Goal: Communication & Community: Ask a question

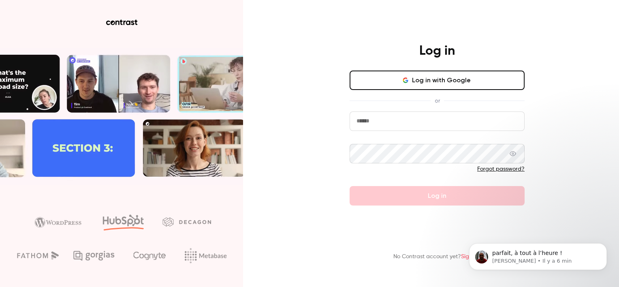
click at [483, 116] on input "email" at bounding box center [436, 120] width 175 height 19
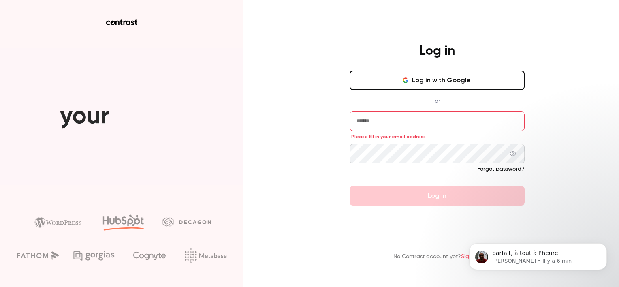
click at [483, 121] on input "email" at bounding box center [436, 120] width 175 height 19
type input "**********"
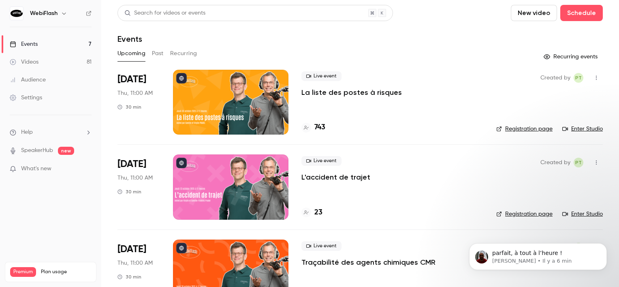
click at [272, 101] on div at bounding box center [230, 102] width 115 height 65
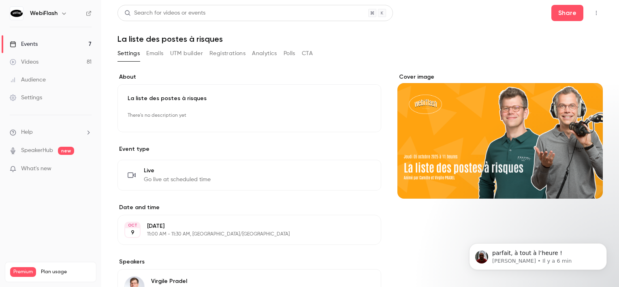
click at [594, 15] on button "button" at bounding box center [596, 12] width 13 height 13
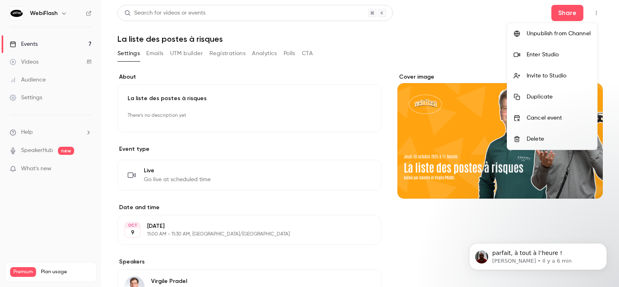
click at [549, 49] on li "Enter Studio" at bounding box center [552, 54] width 90 height 21
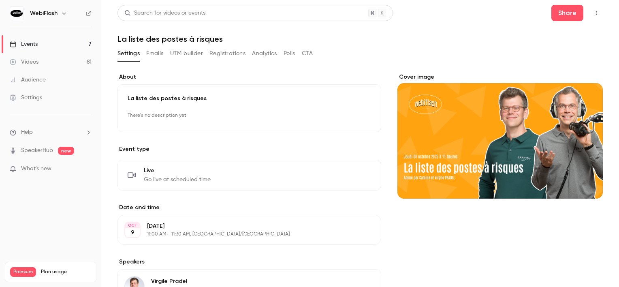
click at [593, 11] on icon "button" at bounding box center [596, 13] width 6 height 6
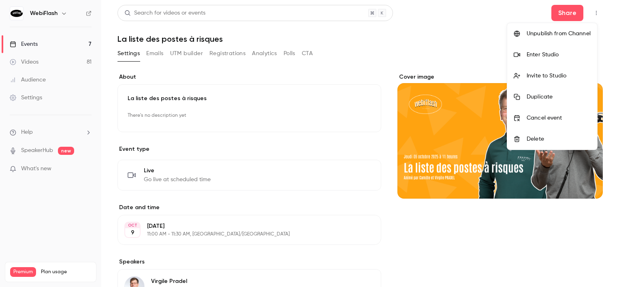
click at [525, 52] on div at bounding box center [519, 54] width 13 height 6
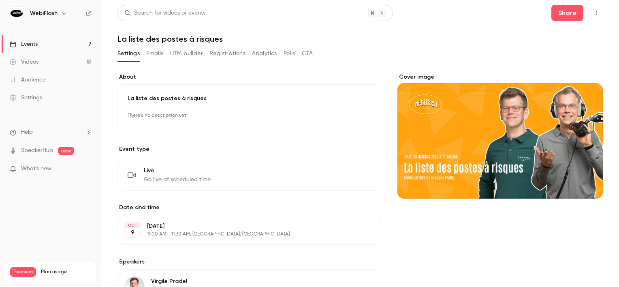
click at [85, 45] on link "Events 7" at bounding box center [50, 44] width 101 height 18
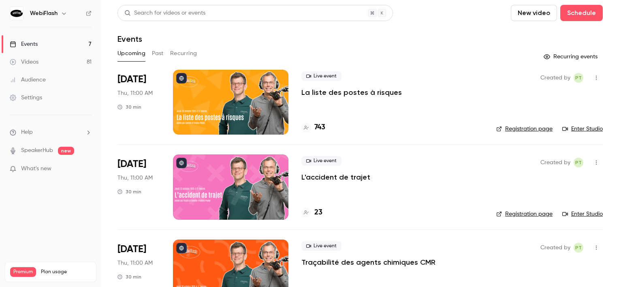
click at [245, 104] on div at bounding box center [230, 102] width 115 height 65
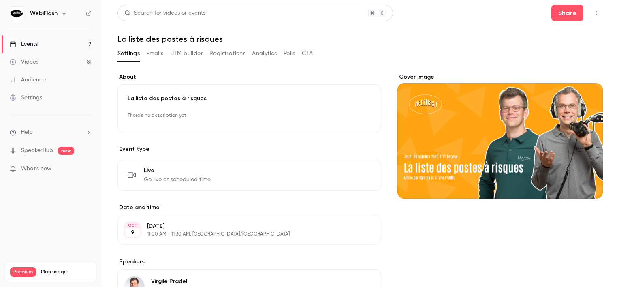
click at [78, 132] on li "Help" at bounding box center [51, 132] width 82 height 9
click at [157, 121] on link "Talk to [GEOGRAPHIC_DATA]" at bounding box center [149, 122] width 89 height 21
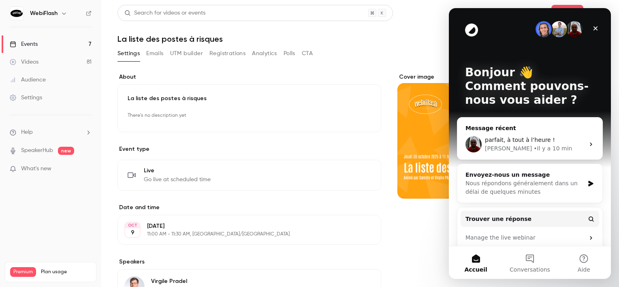
click at [533, 149] on div "• Il y a 10 min" at bounding box center [552, 148] width 38 height 9
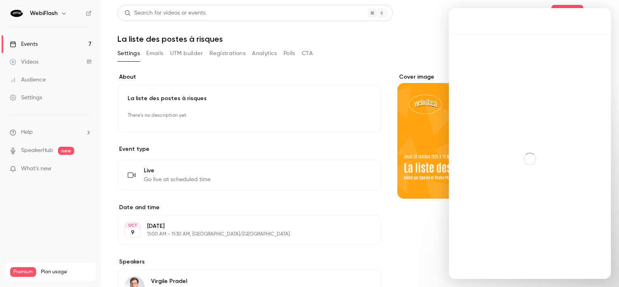
scroll to position [9, 0]
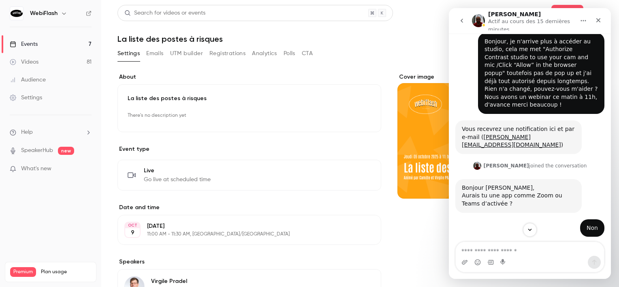
click at [506, 247] on textarea "Envoyer un message..." at bounding box center [530, 249] width 148 height 14
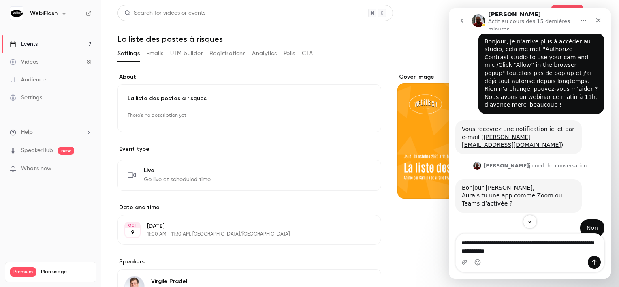
type textarea "**********"
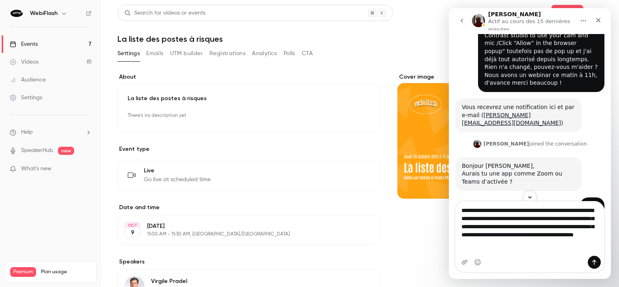
scroll to position [0, 0]
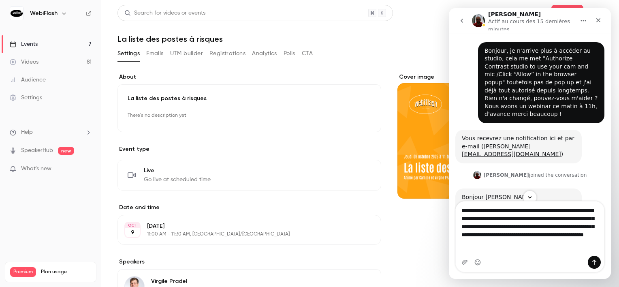
type textarea "**********"
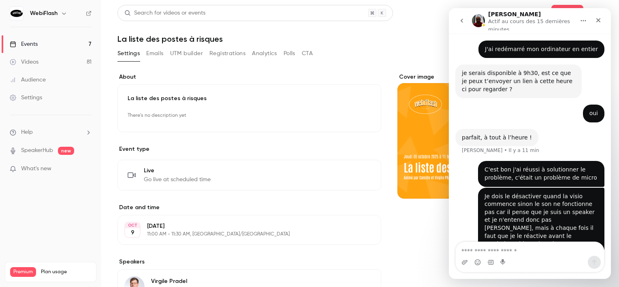
scroll to position [267, 0]
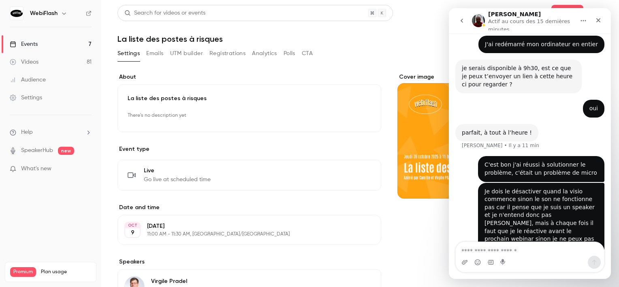
click at [462, 22] on icon "go back" at bounding box center [461, 21] width 2 height 4
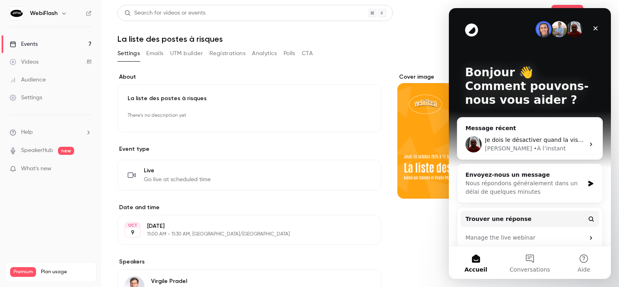
scroll to position [0, 0]
click at [599, 27] on div "Fermer" at bounding box center [595, 28] width 15 height 15
